Goal: Transaction & Acquisition: Purchase product/service

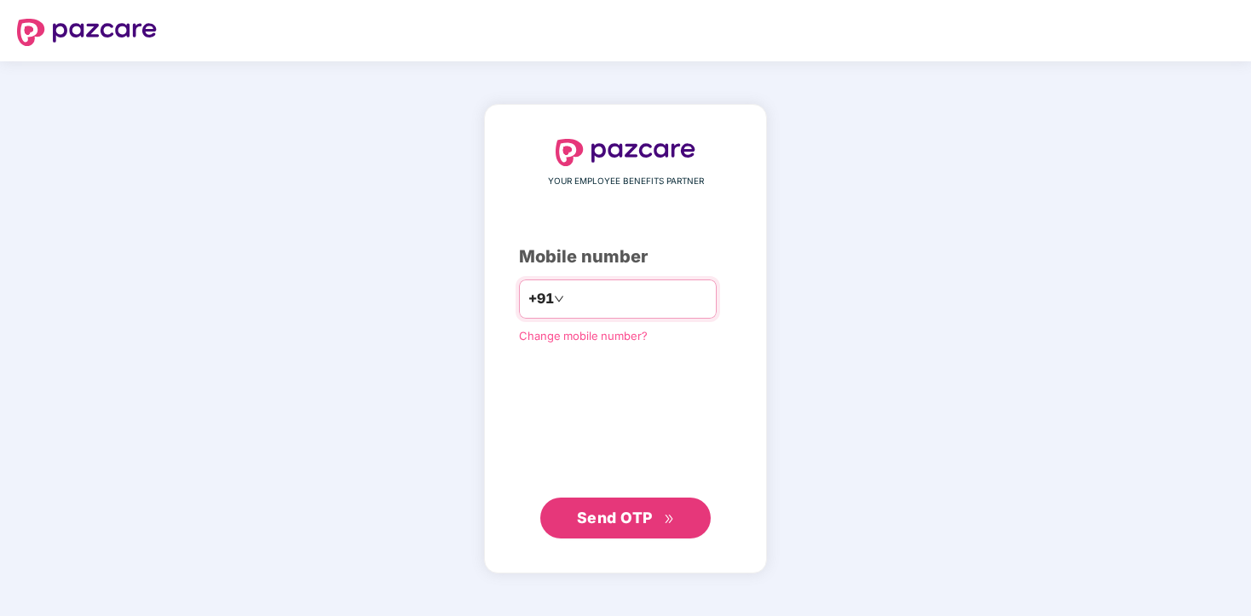
click at [615, 309] on input "number" at bounding box center [638, 299] width 140 height 27
click at [654, 521] on span "Send OTP" at bounding box center [626, 518] width 98 height 24
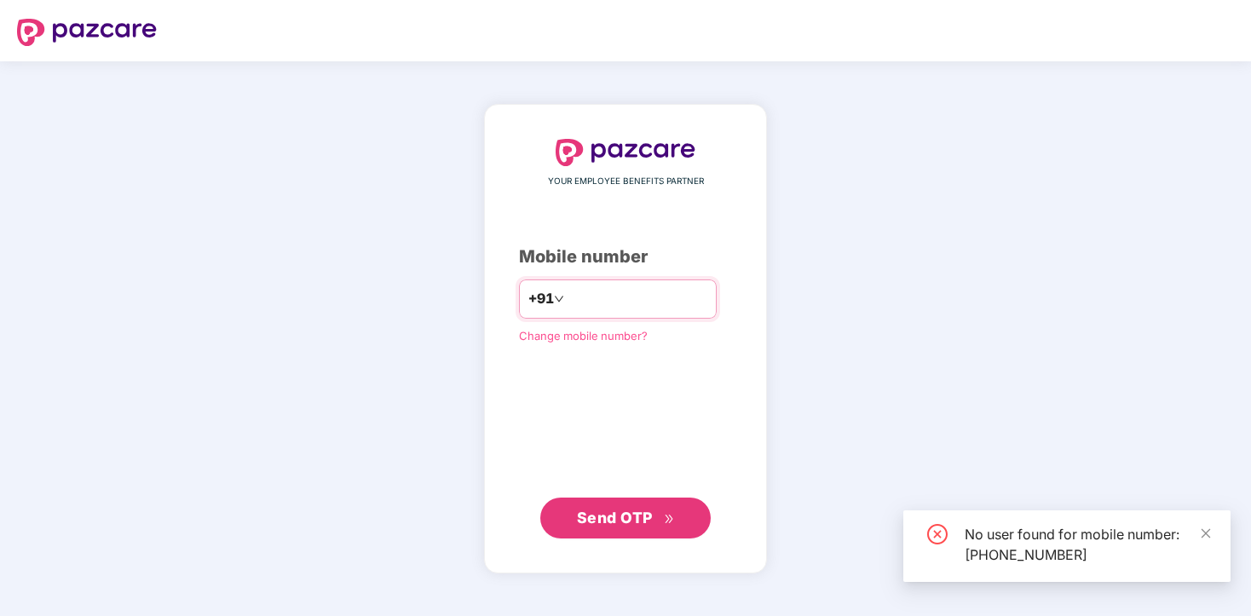
click at [682, 288] on input "**********" at bounding box center [638, 299] width 140 height 27
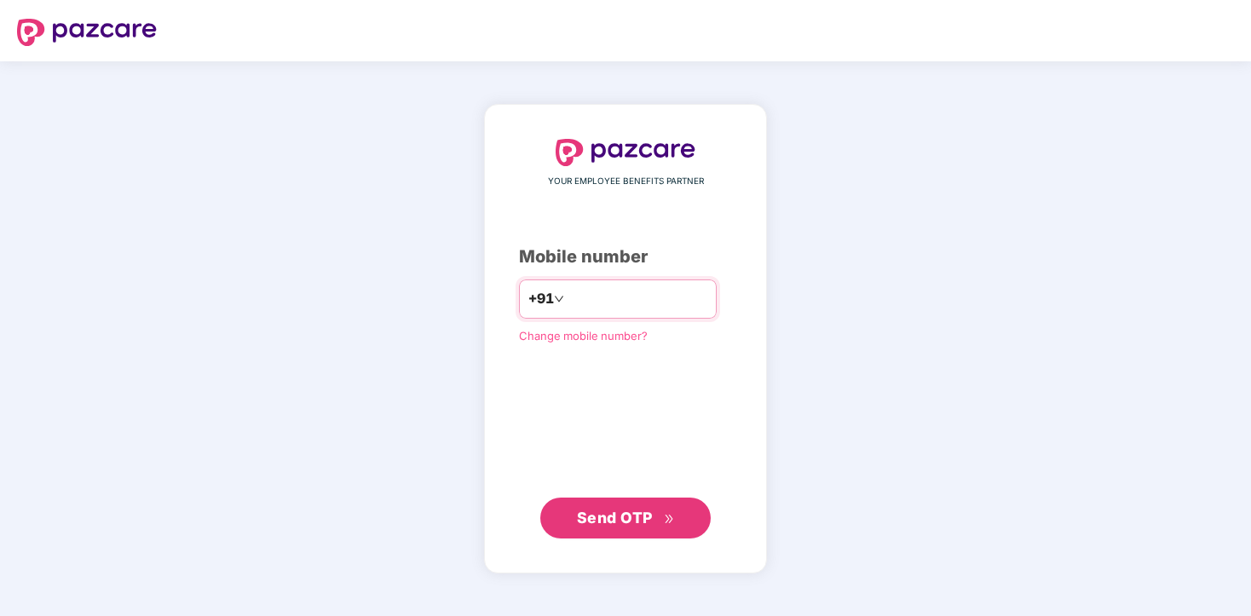
click at [682, 288] on input "**********" at bounding box center [638, 299] width 140 height 27
type input "*"
type input "**********"
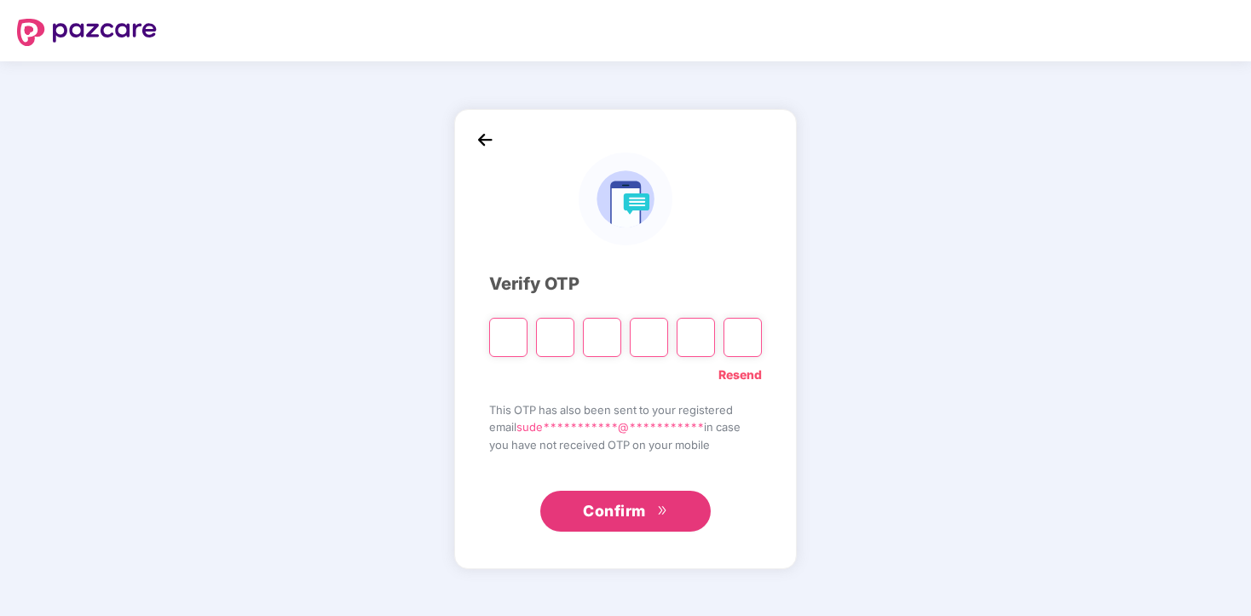
type input "*"
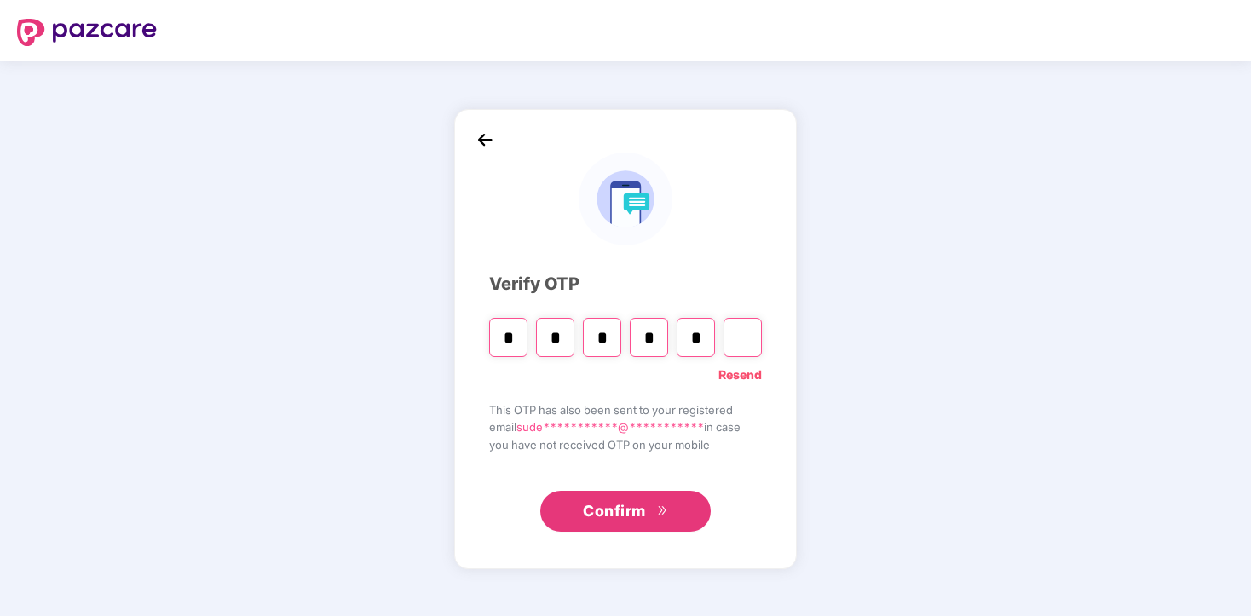
type input "*"
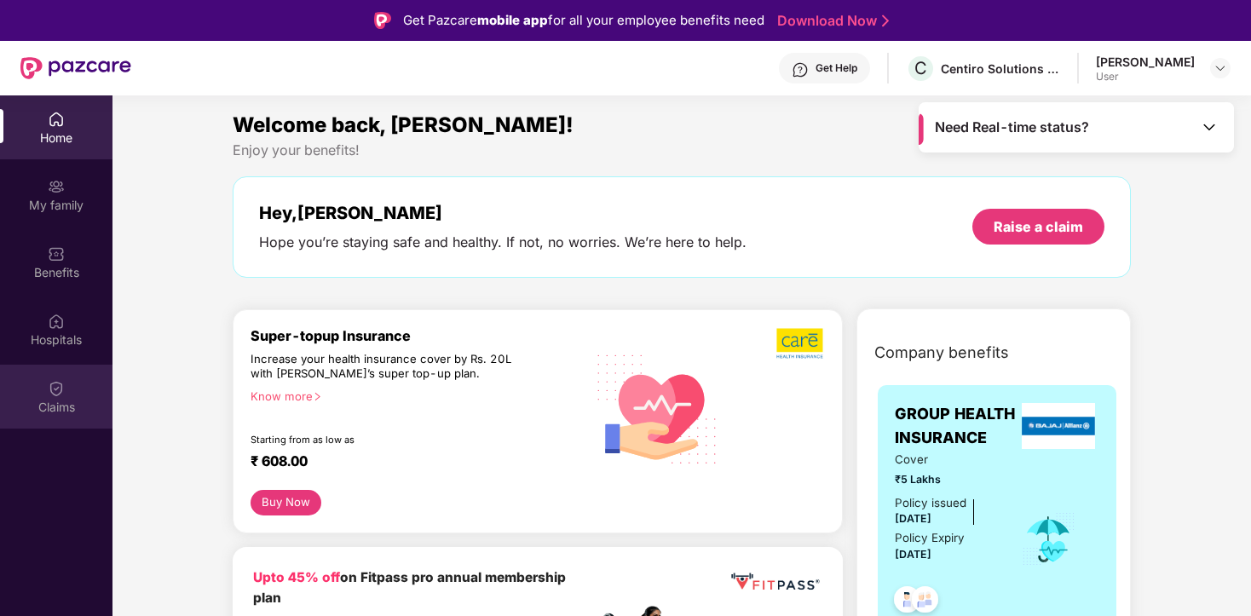
click at [63, 388] on img at bounding box center [56, 388] width 17 height 17
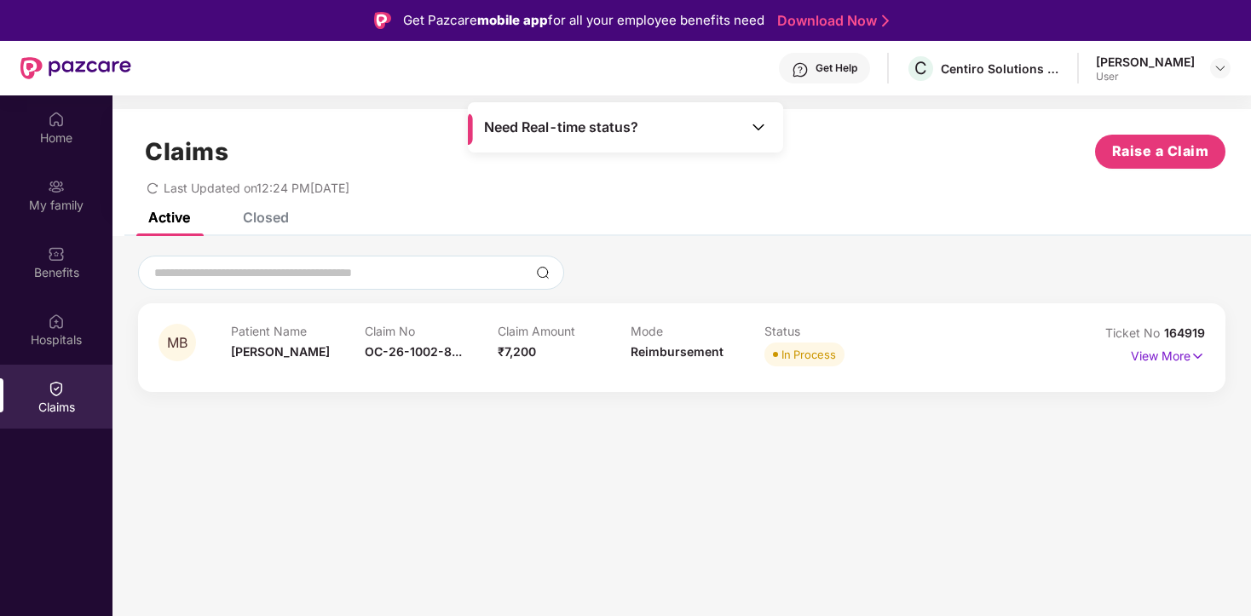
click at [282, 225] on div "Closed" at bounding box center [266, 217] width 46 height 17
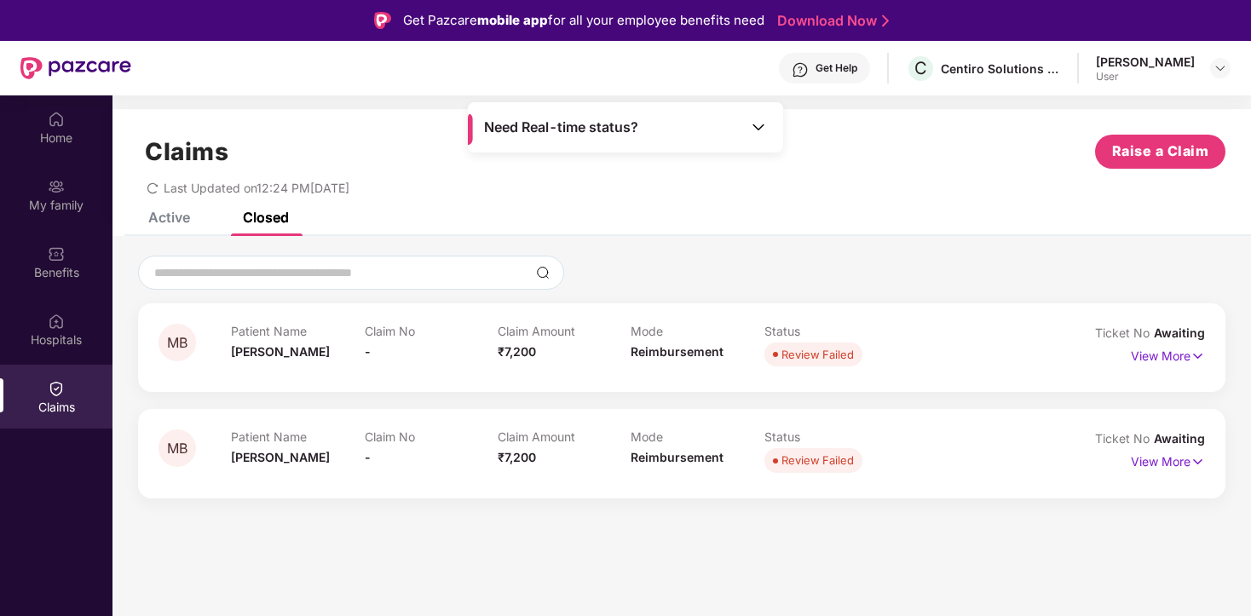
click at [177, 222] on div "Active" at bounding box center [169, 217] width 42 height 17
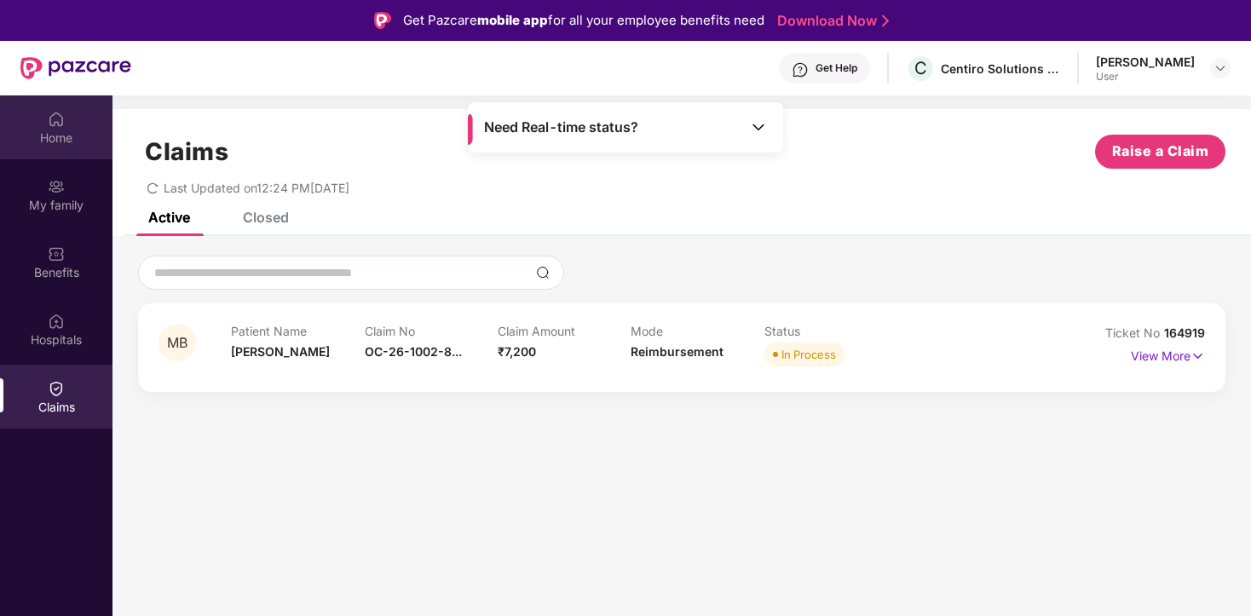
click at [70, 143] on div "Home" at bounding box center [56, 138] width 112 height 17
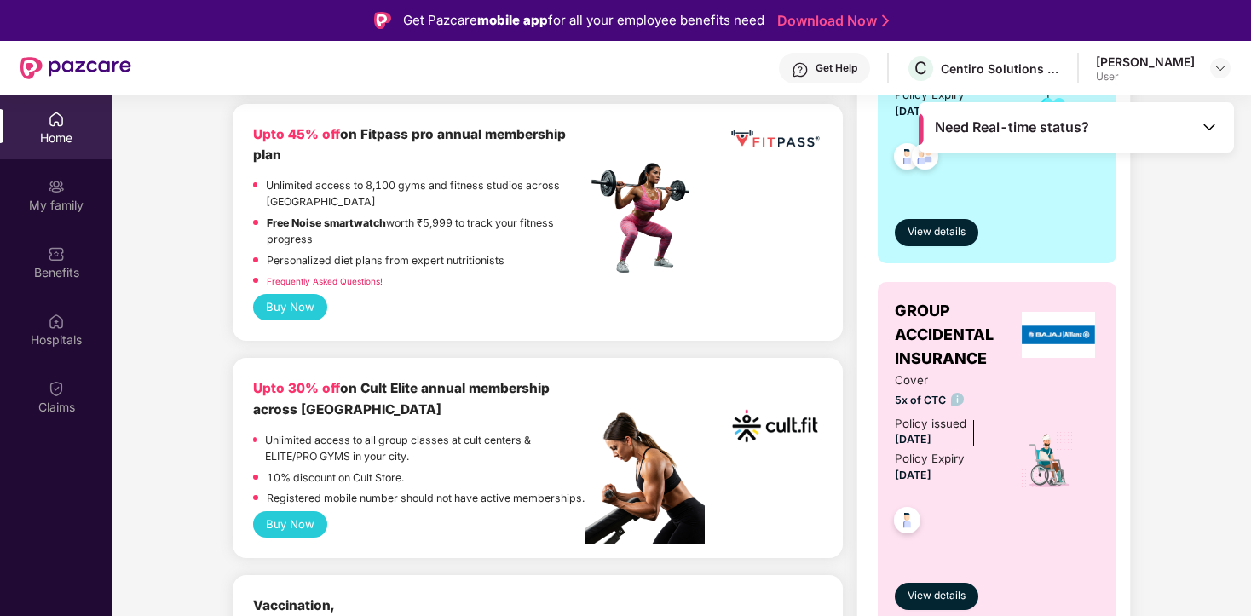
scroll to position [446, 0]
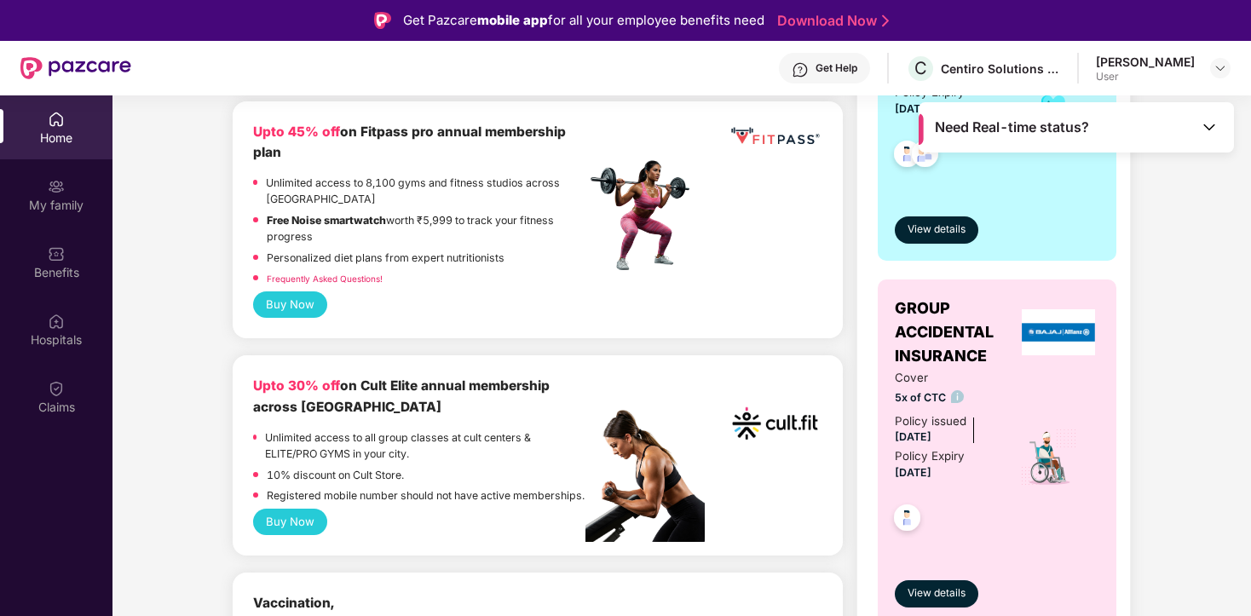
click at [300, 296] on button "Buy Now" at bounding box center [290, 304] width 74 height 26
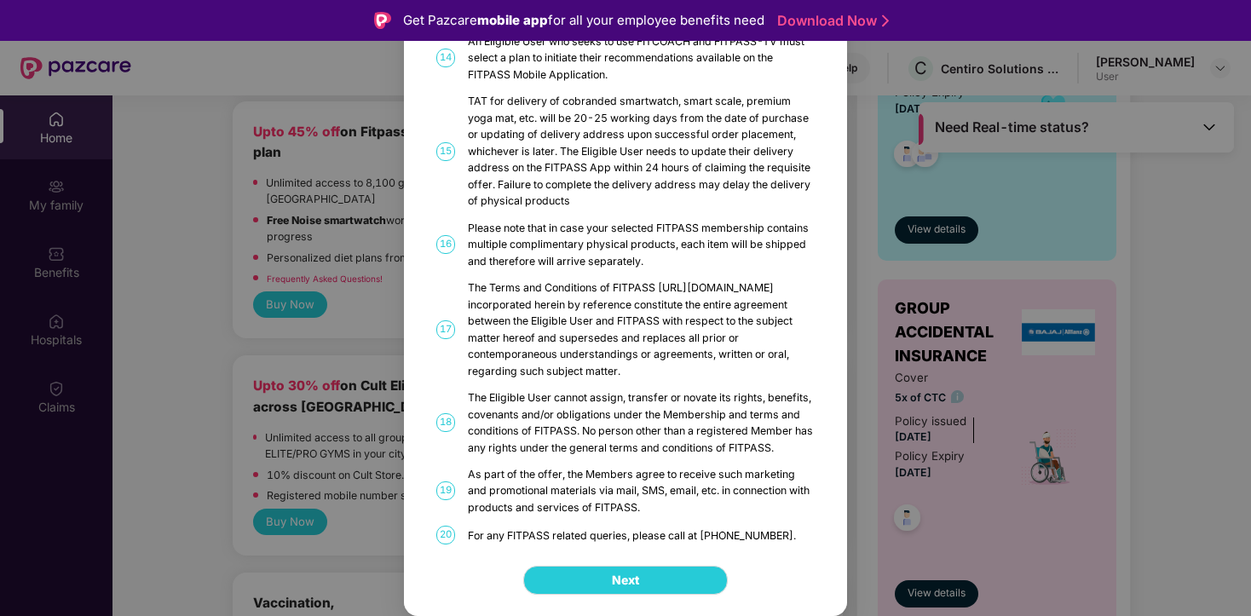
scroll to position [0, 0]
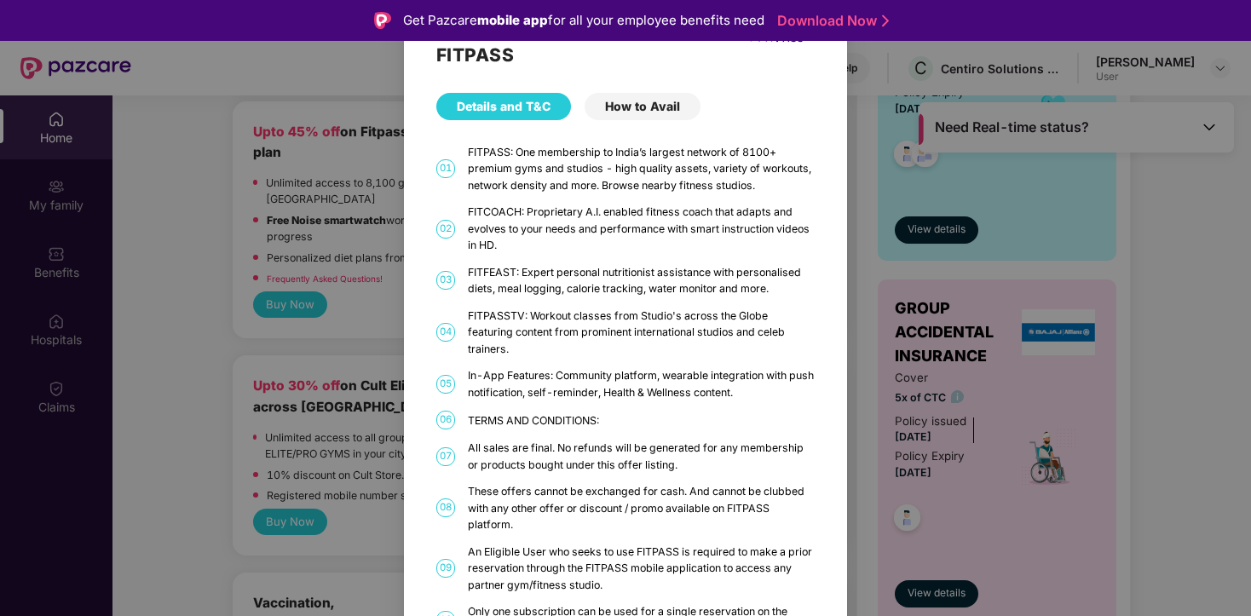
click at [309, 105] on div "FITPASS Details and T&C How to Avail 01 FITPASS: One membership to India’s larg…" at bounding box center [625, 308] width 1251 height 616
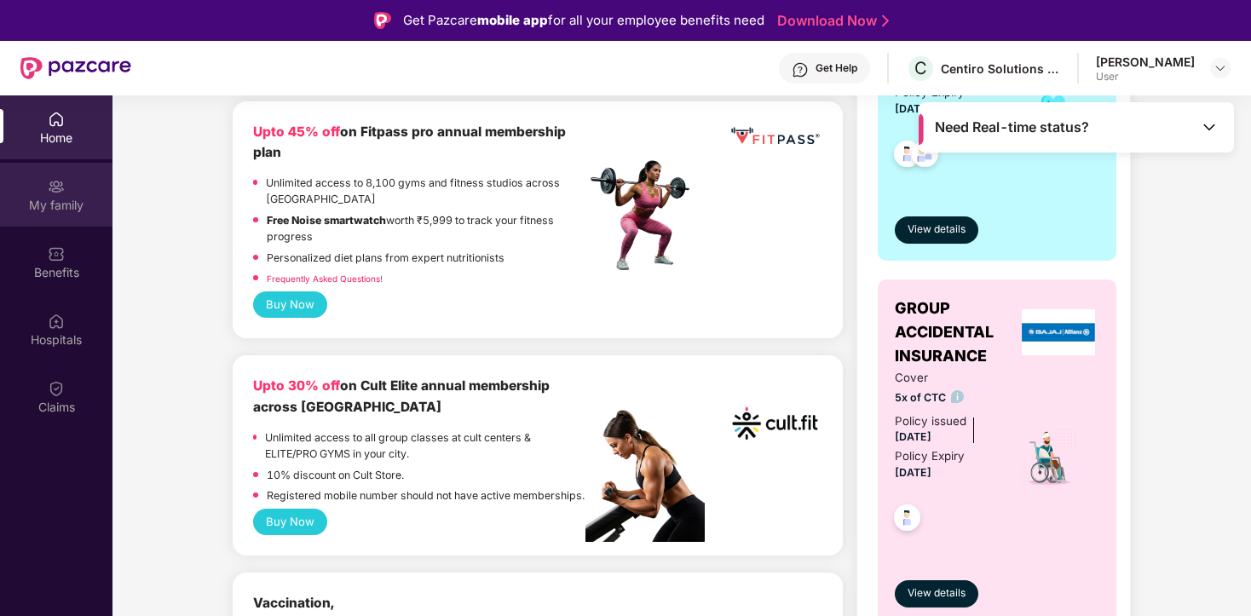
click at [45, 197] on div "My family" at bounding box center [56, 205] width 112 height 17
